Goal: Task Accomplishment & Management: Manage account settings

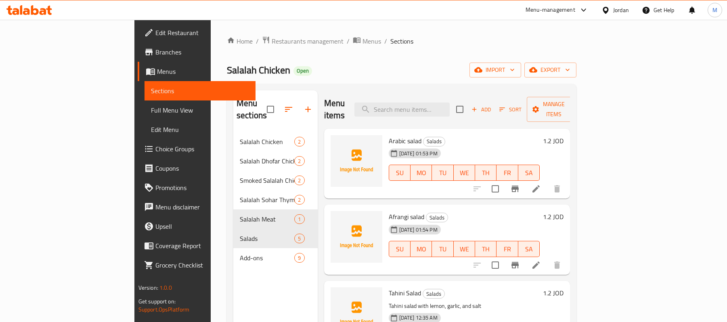
scroll to position [2, 0]
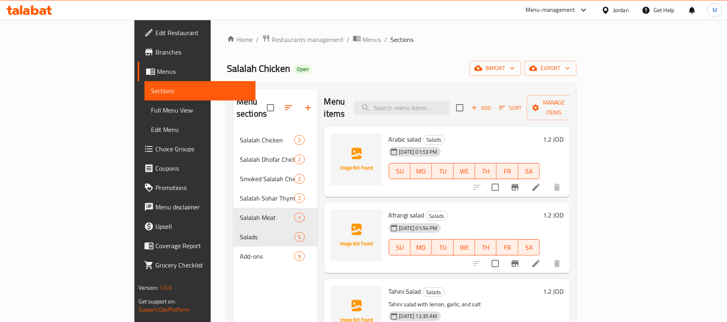
drag, startPoint x: 623, startPoint y: 5, endPoint x: 621, endPoint y: 12, distance: 6.7
click at [622, 6] on div "Jordan" at bounding box center [621, 10] width 16 height 9
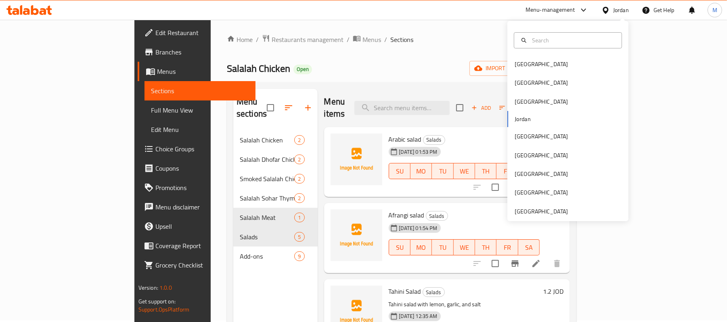
click at [620, 17] on div "Jordan" at bounding box center [615, 9] width 40 height 19
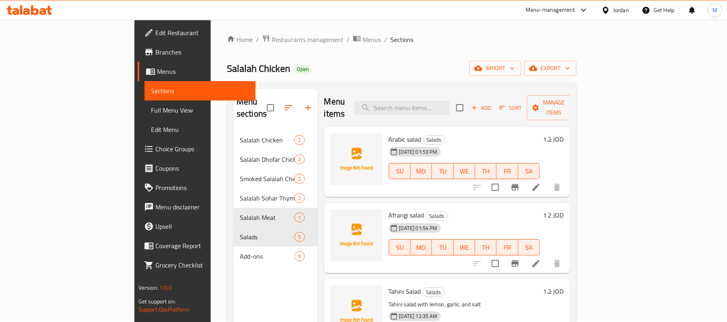
click at [620, 8] on div "Jordan" at bounding box center [621, 10] width 16 height 9
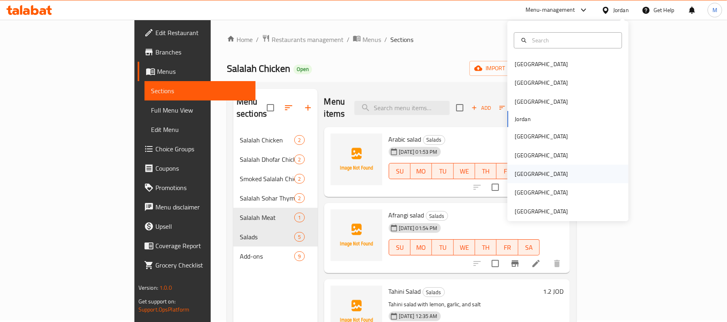
click at [536, 177] on div "[GEOGRAPHIC_DATA]" at bounding box center [567, 174] width 121 height 19
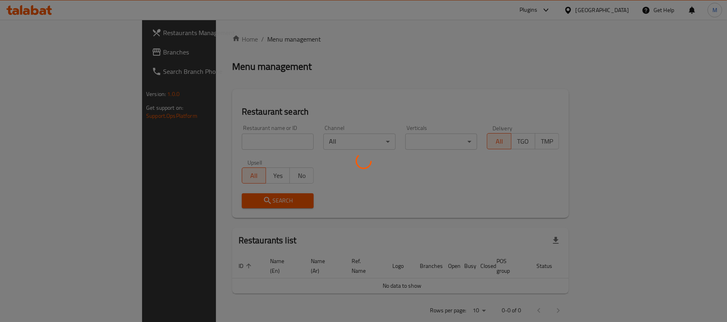
drag, startPoint x: 198, startPoint y: 151, endPoint x: 209, endPoint y: 136, distance: 19.0
click at [204, 141] on div at bounding box center [363, 161] width 727 height 322
click at [209, 135] on div at bounding box center [363, 161] width 727 height 322
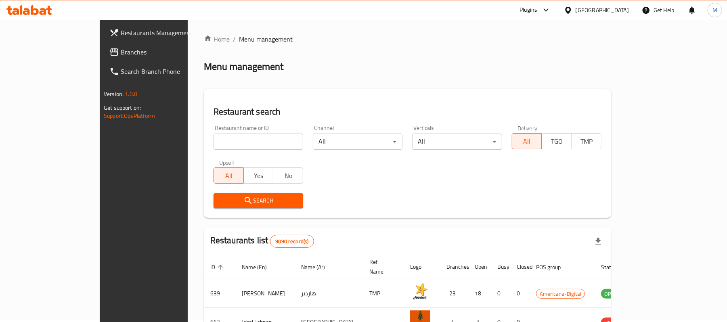
click at [213, 135] on input "search" at bounding box center [258, 142] width 90 height 16
paste input "⁠Hanoi Pan Asian Cuisine"
type input "⁠Hanoi Pan Asian Cuisine"
click button "Search" at bounding box center [258, 200] width 90 height 15
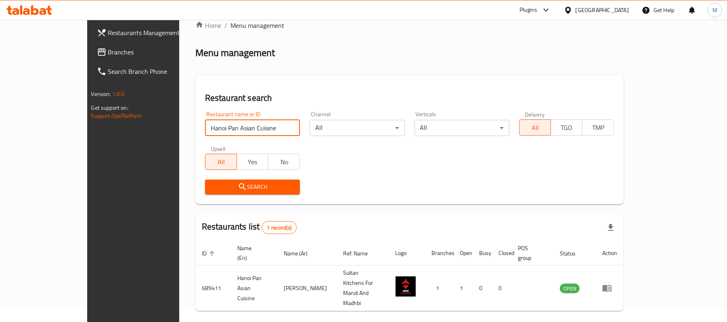
scroll to position [23, 0]
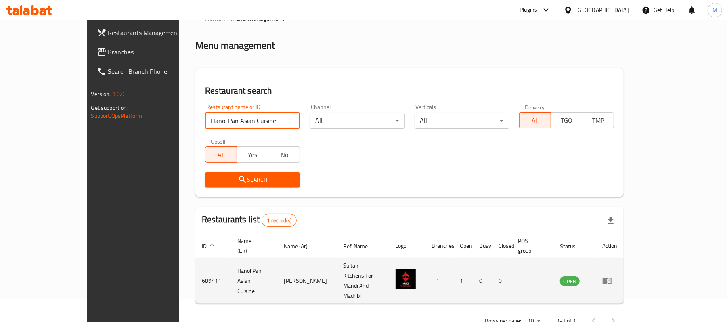
click at [612, 276] on icon "enhanced table" at bounding box center [607, 281] width 10 height 10
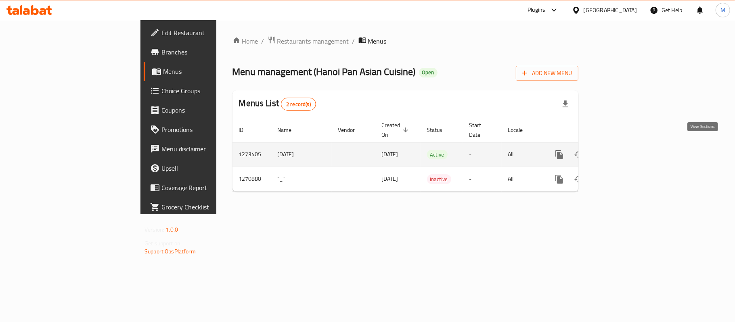
click at [622, 150] on icon "enhanced table" at bounding box center [617, 155] width 10 height 10
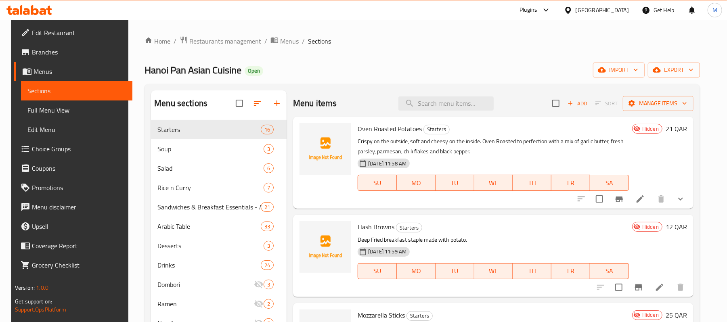
click at [303, 88] on div "Menu sections Starters 16 Soup 3 Salad 6 Rice n [PERSON_NAME] 7 Sandwiches & Br…" at bounding box center [421, 252] width 555 height 336
drag, startPoint x: 440, startPoint y: 95, endPoint x: 445, endPoint y: 109, distance: 14.2
click at [439, 95] on div "Menu items Add Sort Manage items" at bounding box center [493, 103] width 400 height 26
drag, startPoint x: 449, startPoint y: 120, endPoint x: 446, endPoint y: 115, distance: 5.1
click at [447, 120] on div "Oven Roasted Potatoes Starters Crispy on the outside, soft and cheesy on the in…" at bounding box center [493, 163] width 278 height 86
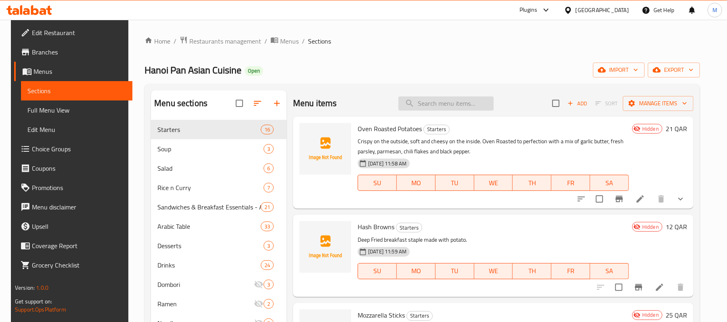
click at [447, 108] on input "search" at bounding box center [445, 103] width 95 height 14
paste input "Grilled Chicken served with Oven roasted potatoes"
type input "Grilled Chicken served with Oven roasted potatoes"
drag, startPoint x: 436, startPoint y: 94, endPoint x: 452, endPoint y: 112, distance: 23.7
click at [447, 108] on div "Menu items Add Sort Manage items" at bounding box center [493, 103] width 400 height 26
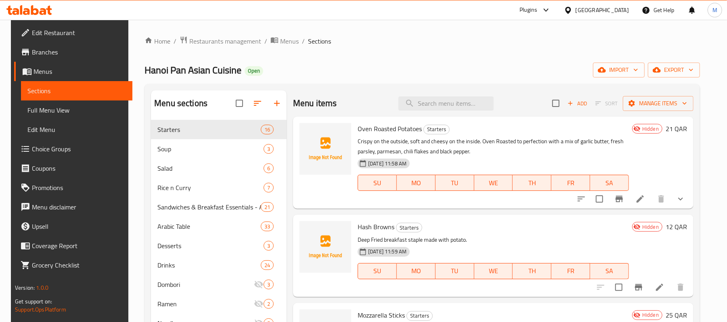
click at [454, 114] on div "Menu items Add Sort Manage items" at bounding box center [493, 103] width 400 height 26
click at [459, 97] on input "search" at bounding box center [445, 103] width 95 height 14
click at [458, 103] on input "search" at bounding box center [445, 103] width 95 height 14
paste input "Burgers"
type input "Burgers"
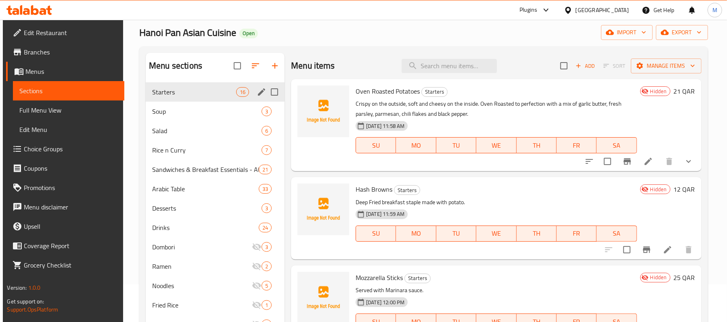
scroll to position [107, 0]
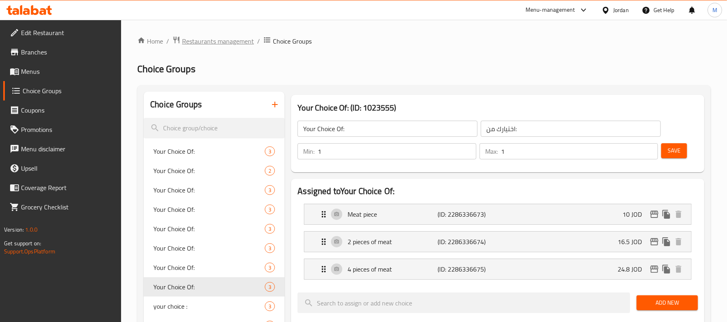
click at [235, 38] on span "Restaurants management" at bounding box center [218, 41] width 72 height 10
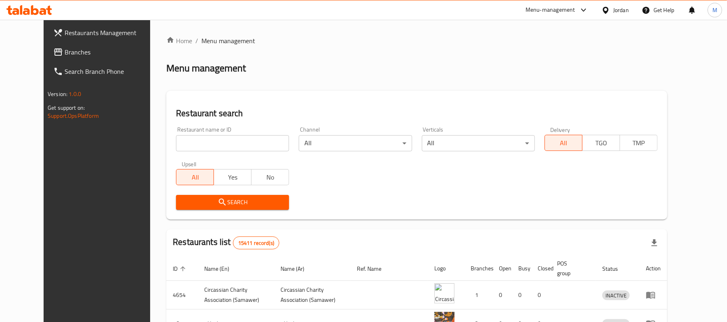
click at [243, 136] on input "search" at bounding box center [232, 143] width 113 height 16
paste input "756121"
type input "756121"
click button "Search" at bounding box center [232, 202] width 113 height 15
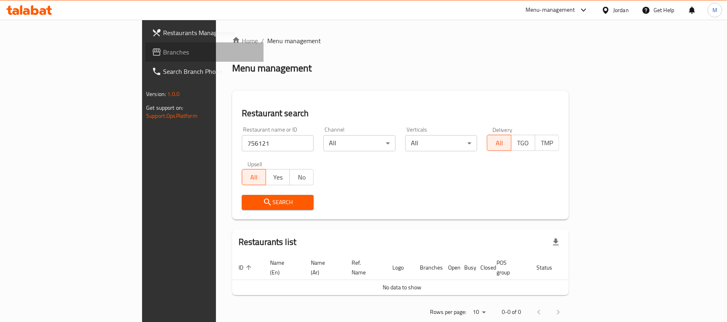
click at [163, 47] on span "Branches" at bounding box center [210, 52] width 94 height 10
